Goal: Transaction & Acquisition: Purchase product/service

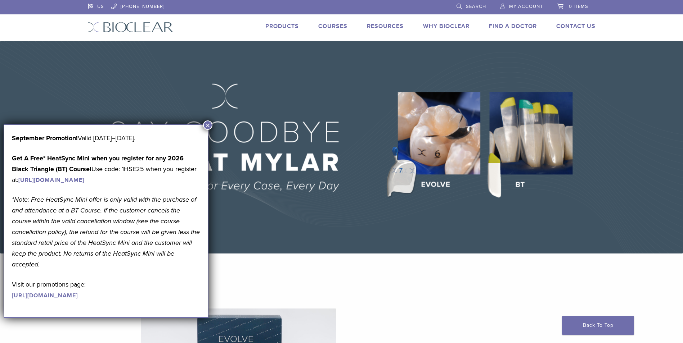
click at [84, 180] on link "https://www.bioclearmatrix.com/events/6-in-person-black-triangle-certification-…" at bounding box center [51, 180] width 66 height 7
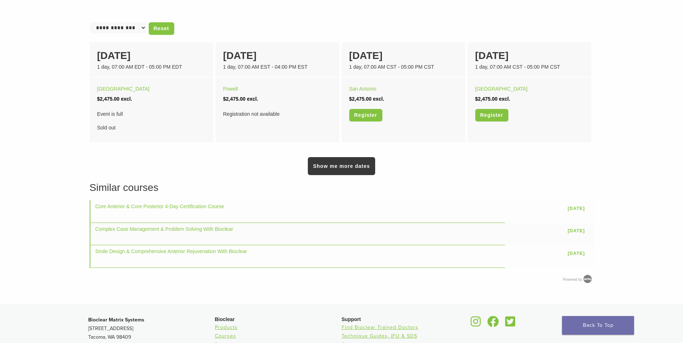
scroll to position [504, 0]
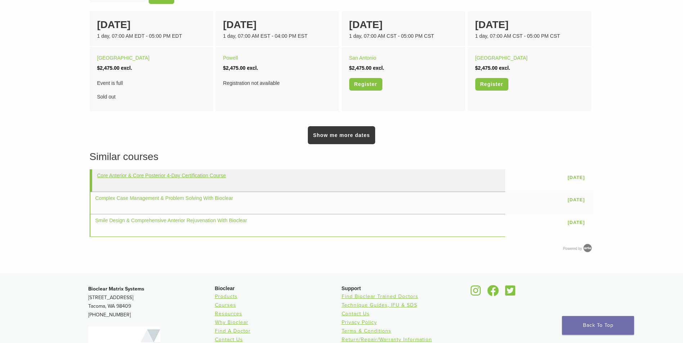
click at [146, 174] on link "Core Anterior & Core Posterior 4-Day Certification Course" at bounding box center [161, 176] width 129 height 6
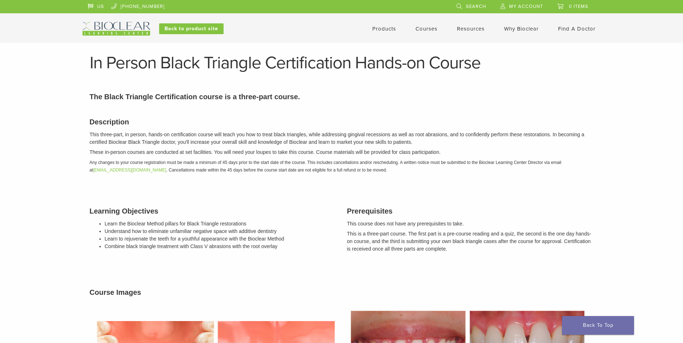
click at [121, 23] on img at bounding box center [116, 29] width 68 height 14
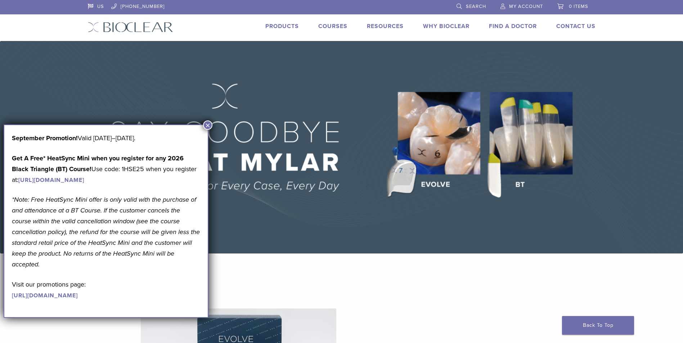
click at [268, 27] on link "Products" at bounding box center [281, 26] width 33 height 7
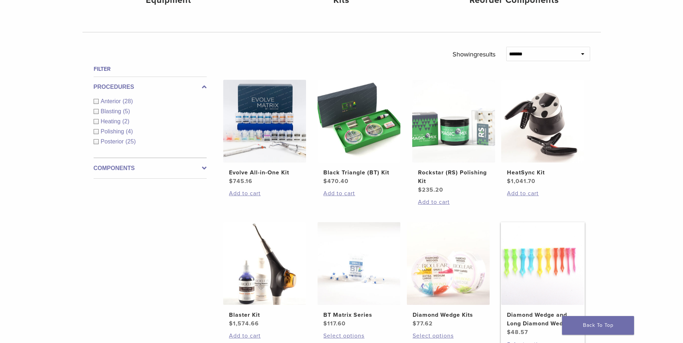
scroll to position [108, 0]
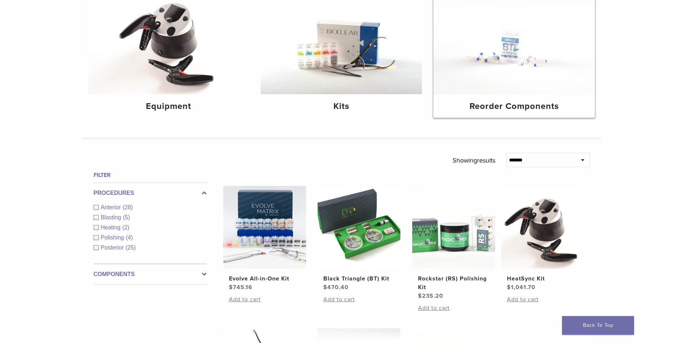
click at [487, 51] on img at bounding box center [513, 41] width 161 height 108
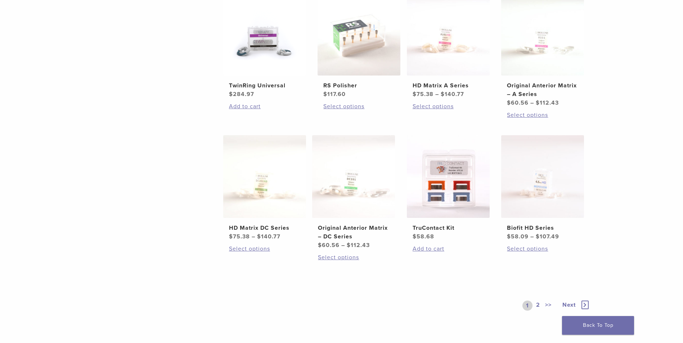
scroll to position [324, 0]
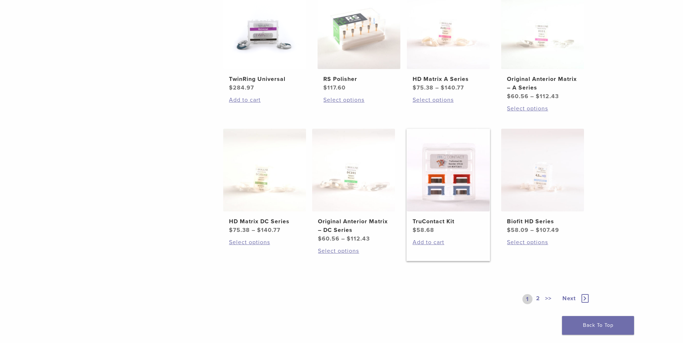
click at [447, 188] on img at bounding box center [448, 170] width 83 height 83
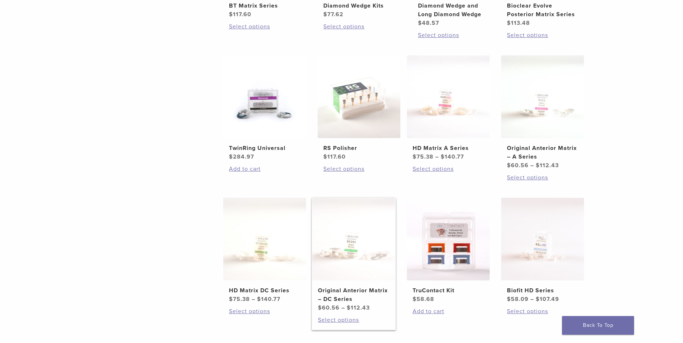
scroll to position [252, 0]
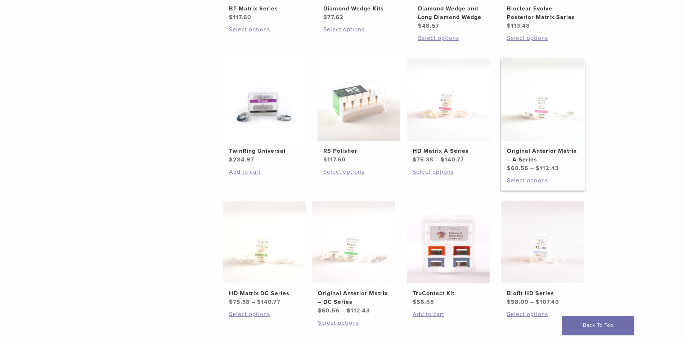
click at [546, 112] on img at bounding box center [542, 99] width 83 height 83
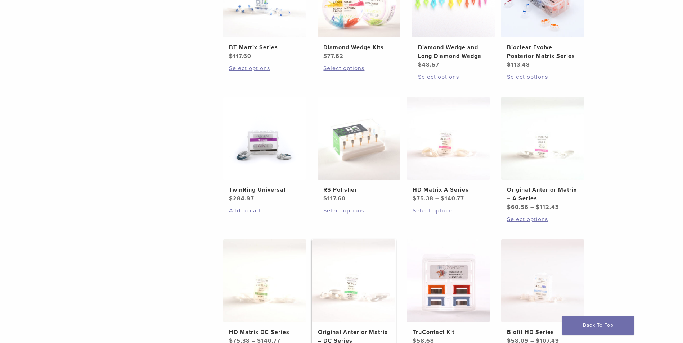
scroll to position [144, 0]
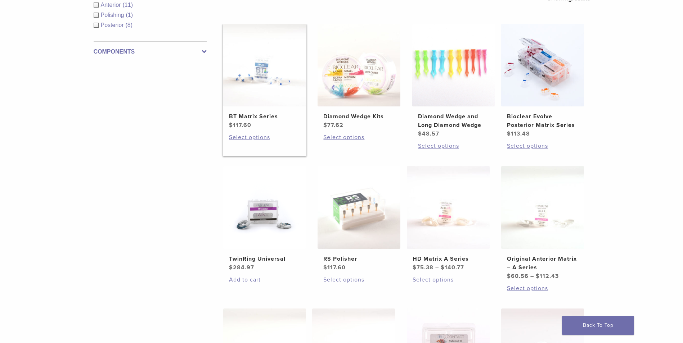
click at [258, 72] on img at bounding box center [264, 65] width 83 height 83
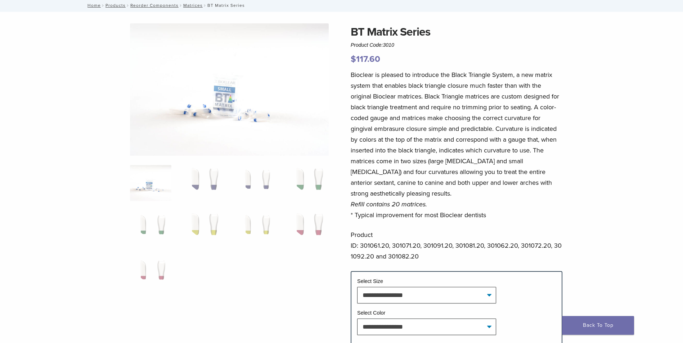
scroll to position [108, 0]
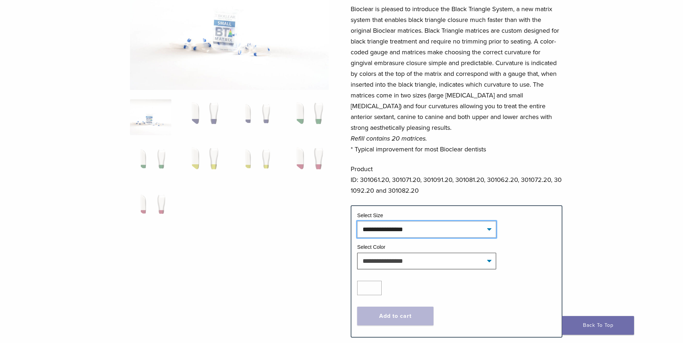
click at [432, 230] on select "**********" at bounding box center [426, 229] width 139 height 17
drag, startPoint x: 315, startPoint y: 235, endPoint x: 325, endPoint y: 234, distance: 10.2
click at [316, 235] on div at bounding box center [229, 142] width 199 height 369
click at [394, 258] on select "**********" at bounding box center [426, 261] width 139 height 17
click at [417, 152] on p "Bioclear is pleased to introduce the Black Triangle System, a new matrix system…" at bounding box center [457, 79] width 212 height 151
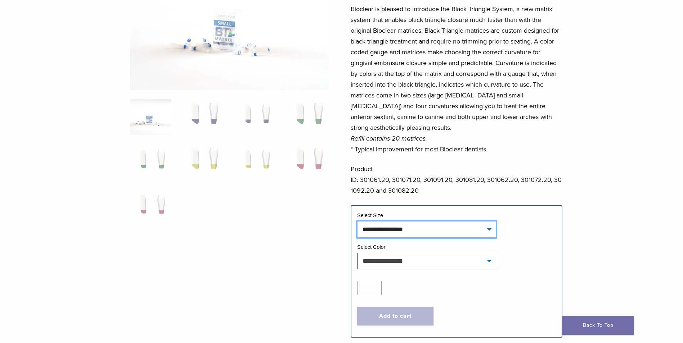
click at [395, 228] on select "**********" at bounding box center [426, 229] width 139 height 17
click at [390, 179] on p "Product ID: 301061.20, 301071.20, 301091.20, 301081.20, 301062.20, 301072.20, 3…" at bounding box center [457, 180] width 212 height 32
